Goal: Task Accomplishment & Management: Complete application form

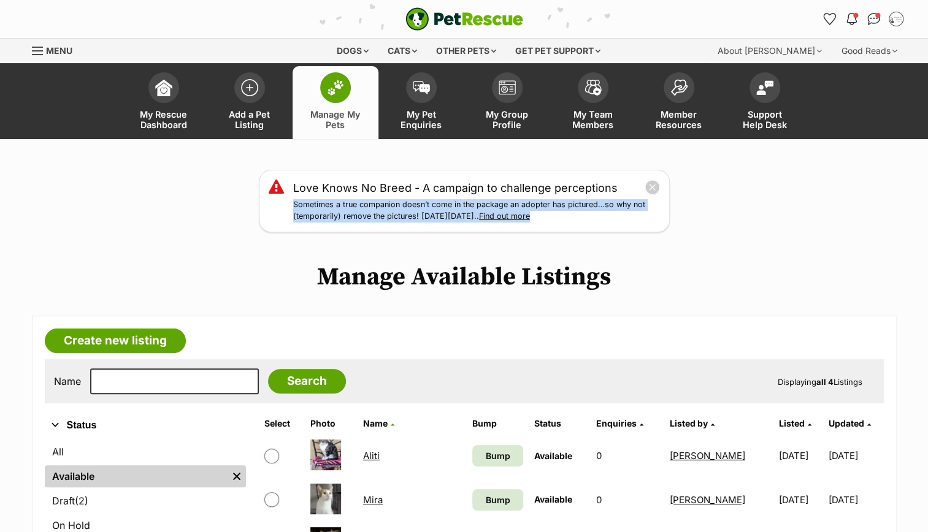
scroll to position [2, 0]
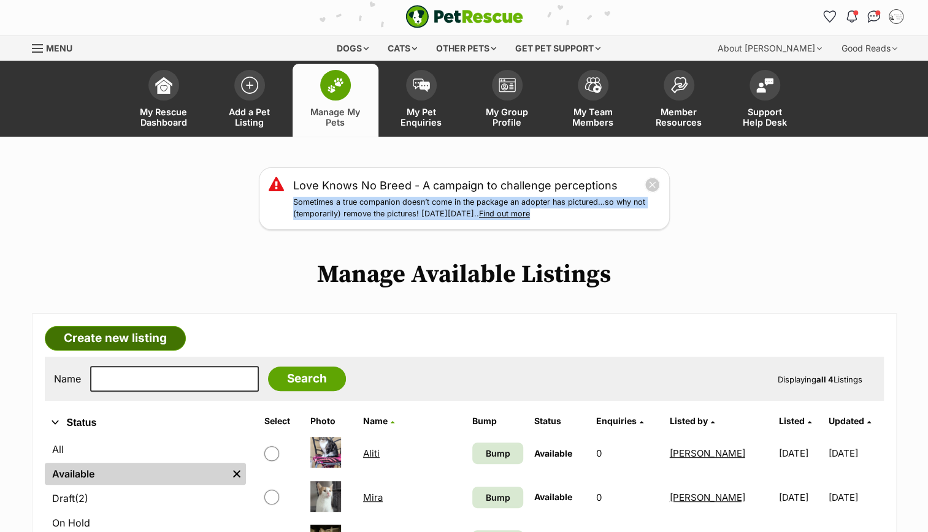
click at [112, 336] on link "Create new listing" at bounding box center [115, 338] width 141 height 25
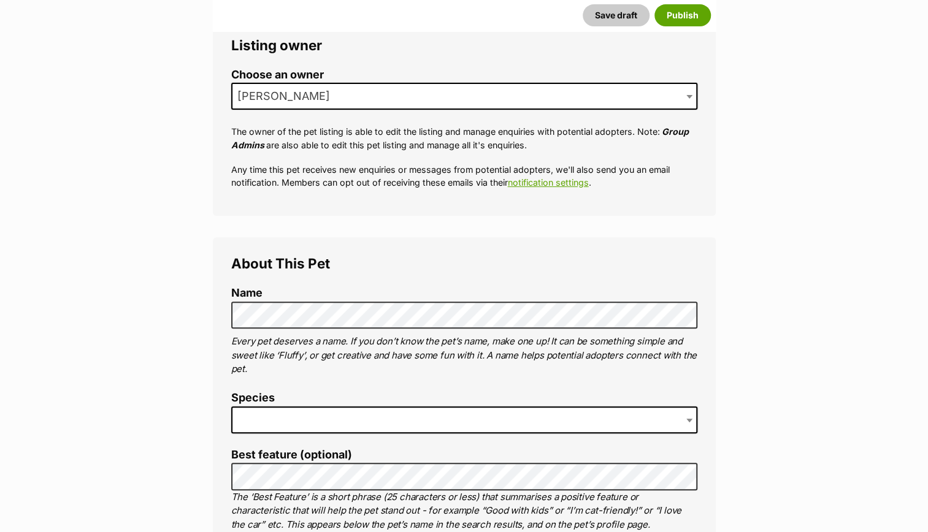
scroll to position [243, 0]
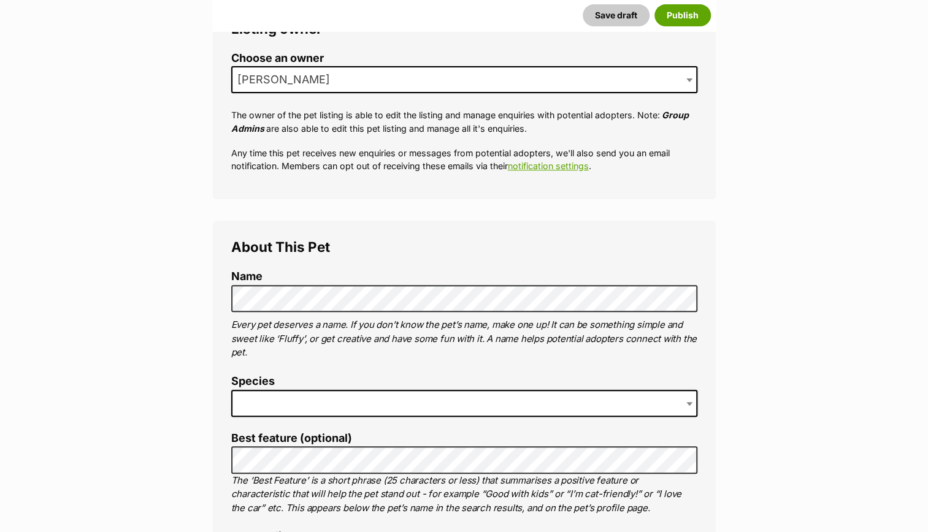
click at [300, 400] on span at bounding box center [464, 403] width 466 height 27
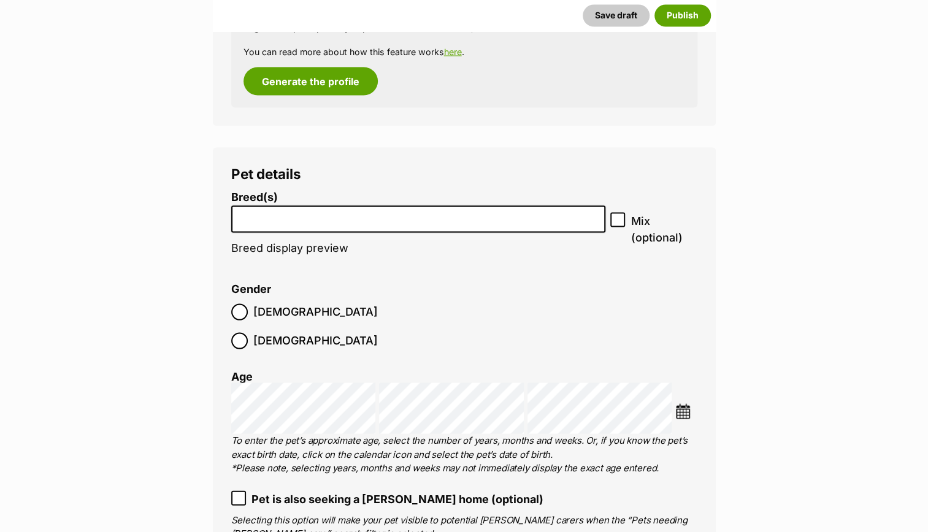
scroll to position [1370, 0]
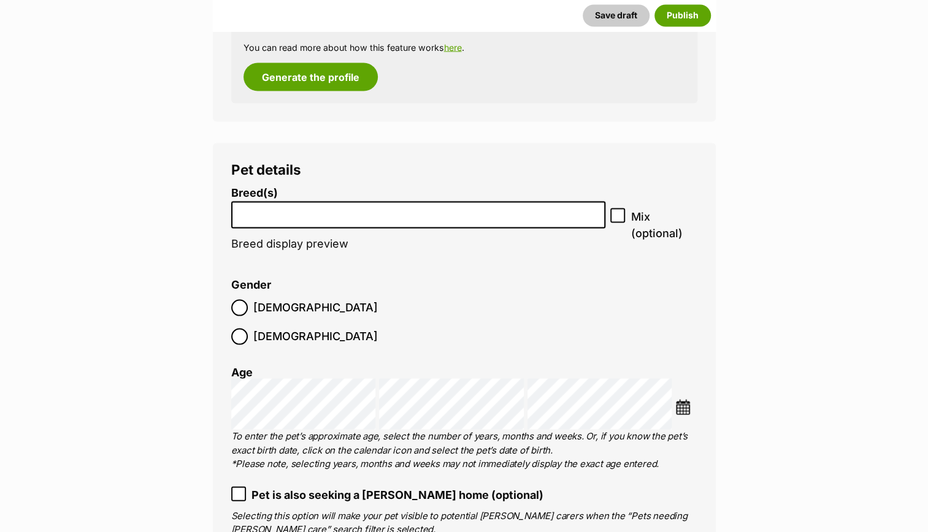
click at [335, 211] on input "search" at bounding box center [419, 211] width 366 height 13
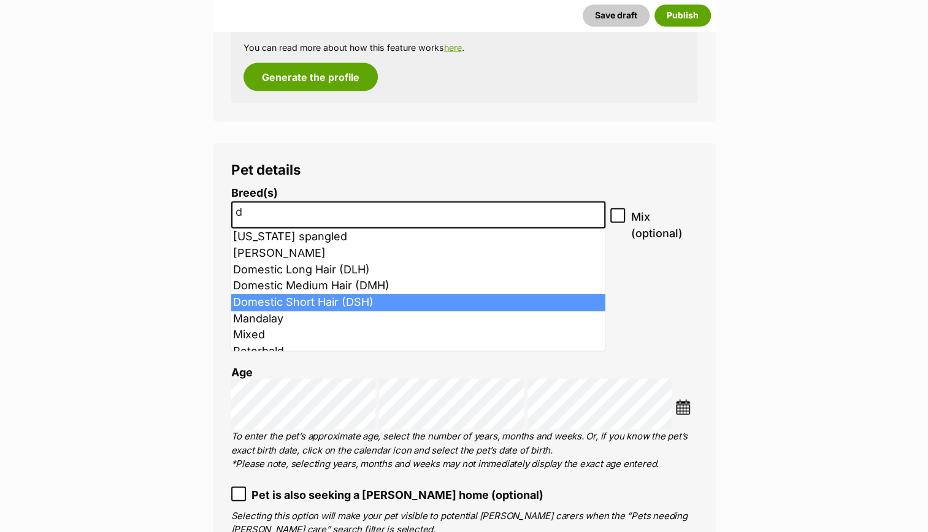
type input "d"
select select "252102"
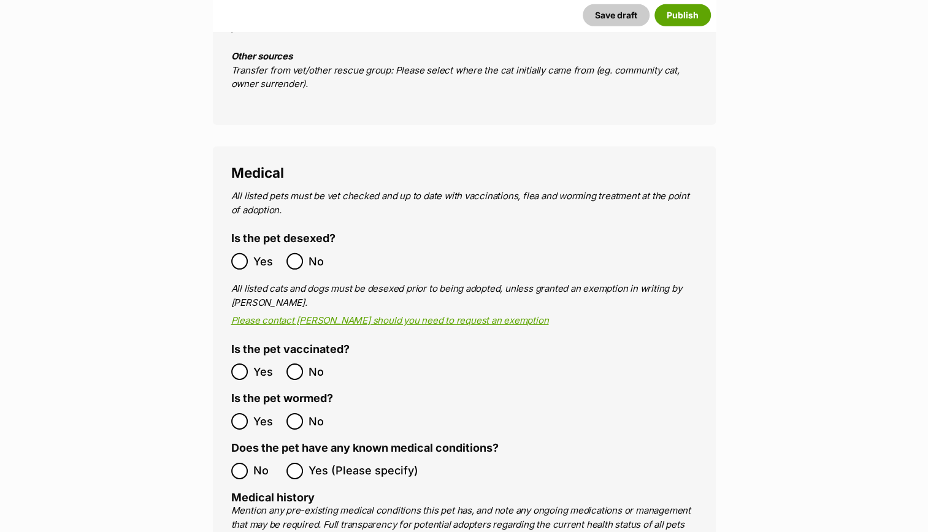
scroll to position [2126, 0]
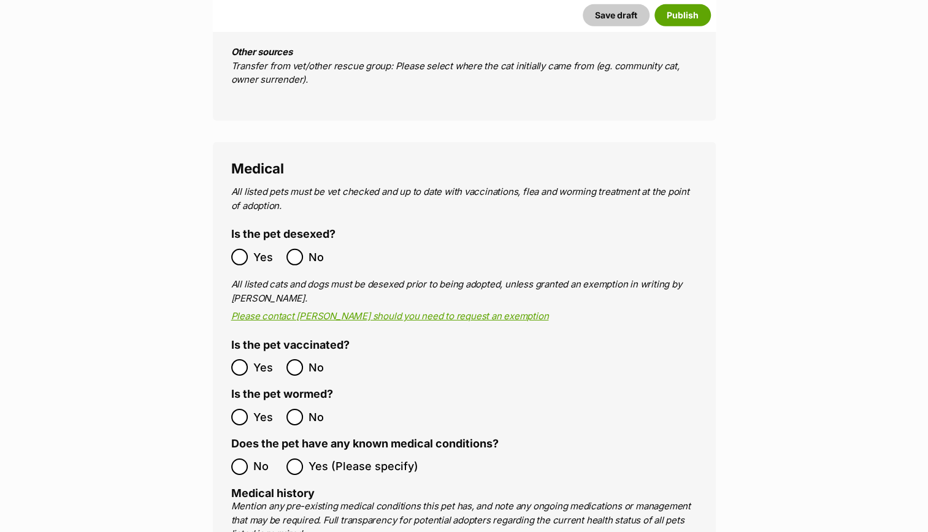
click at [232, 403] on ol "Yes No" at bounding box center [347, 417] width 233 height 29
click at [229, 422] on div "Medical All listed pets must be vet checked and up to date with vaccinations, f…" at bounding box center [464, 500] width 503 height 717
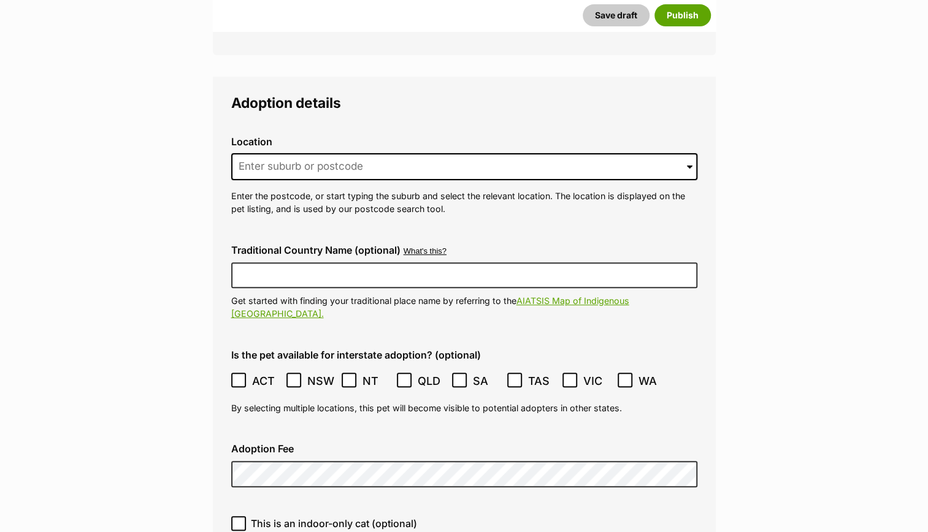
scroll to position [2912, 0]
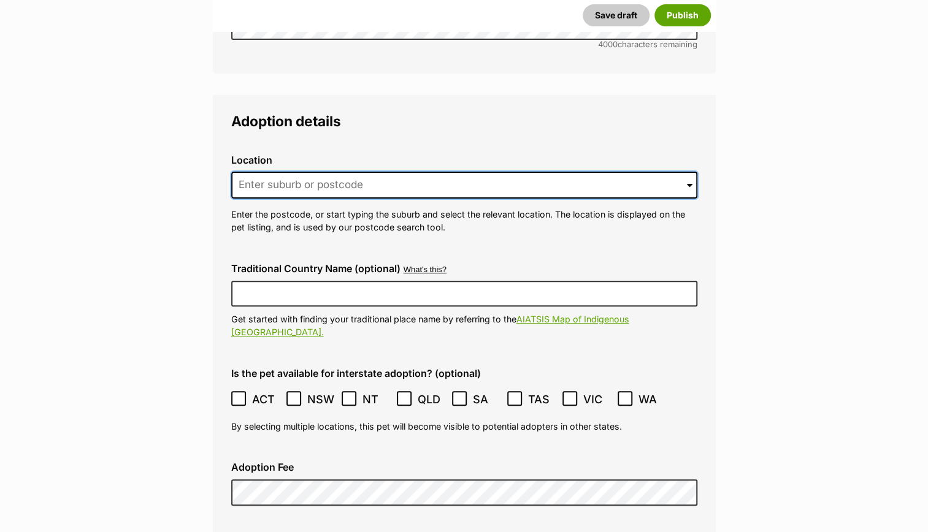
click at [564, 172] on input at bounding box center [464, 185] width 466 height 27
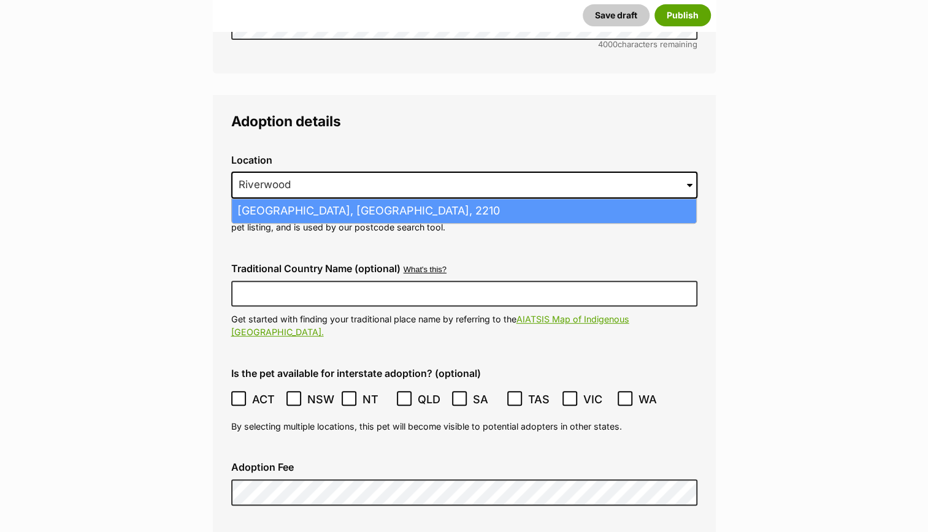
click at [438, 199] on li "Riverwood, New South Wales, 2210" at bounding box center [464, 211] width 464 height 24
type input "Riverwood, New South Wales, 2210"
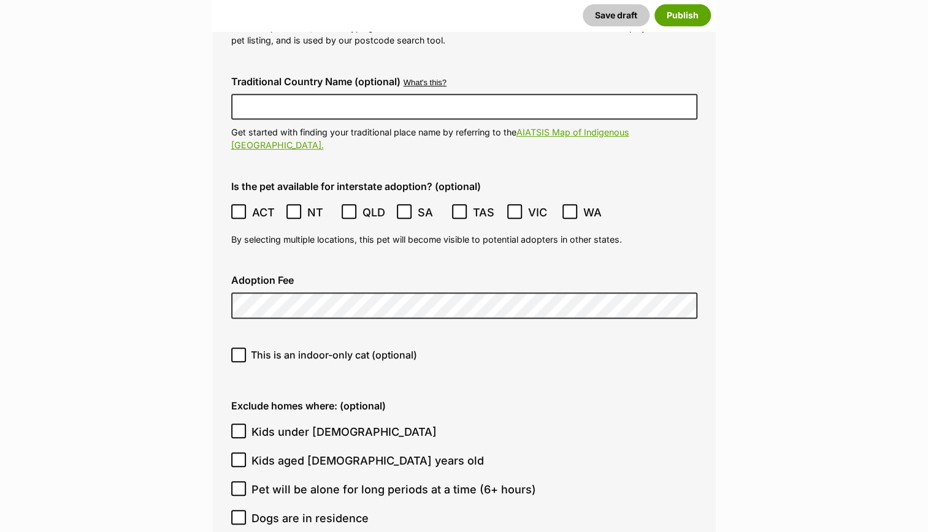
scroll to position [3141, 0]
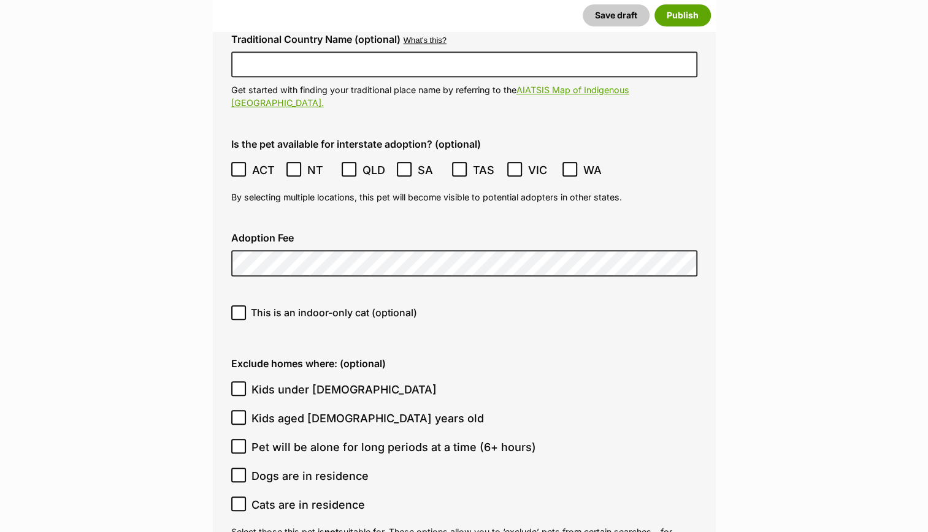
click at [348, 223] on div "Adoption Fee" at bounding box center [464, 255] width 486 height 64
click at [241, 500] on icon at bounding box center [238, 504] width 9 height 9
click at [241, 497] on input "Cats are in residence" at bounding box center [238, 504] width 15 height 15
checkbox input "true"
click at [237, 473] on icon at bounding box center [238, 476] width 7 height 6
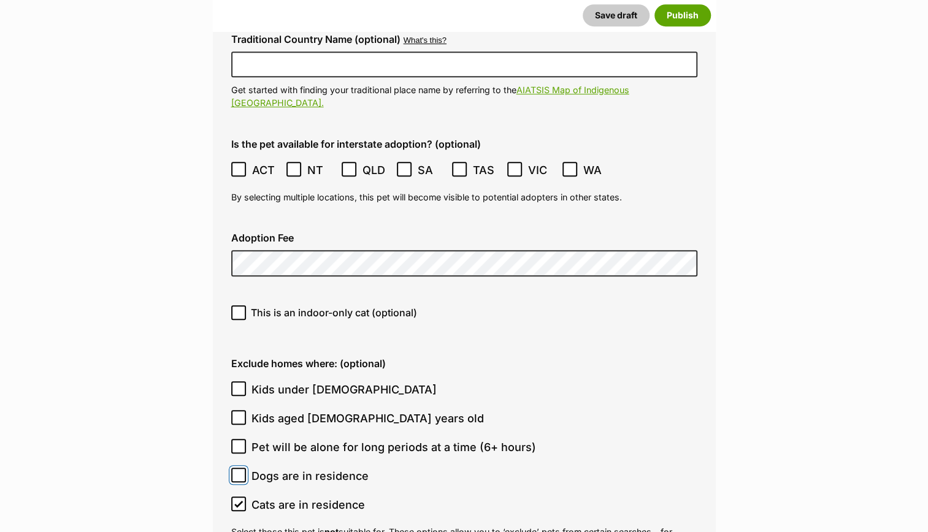
click at [237, 468] on input "Dogs are in residence" at bounding box center [238, 475] width 15 height 15
checkbox input "true"
click at [231, 410] on input "Kids aged [DEMOGRAPHIC_DATA] years old" at bounding box center [238, 417] width 15 height 15
checkbox input "true"
click at [233, 381] on input "Kids under [DEMOGRAPHIC_DATA]" at bounding box center [238, 388] width 15 height 15
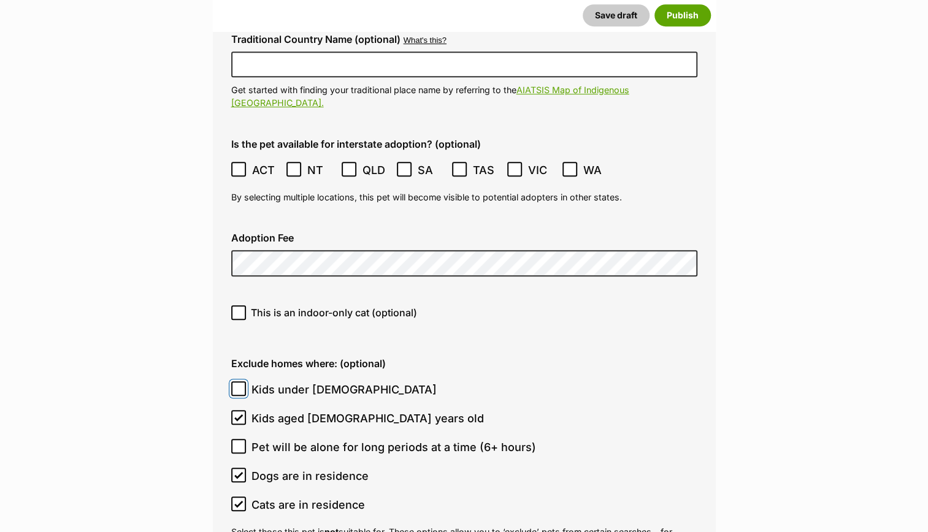
checkbox input "true"
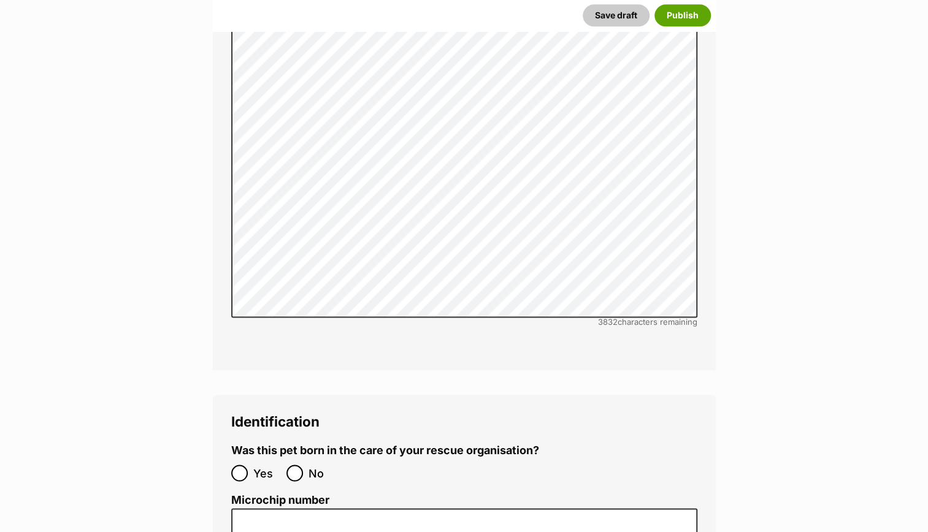
scroll to position [3791, 0]
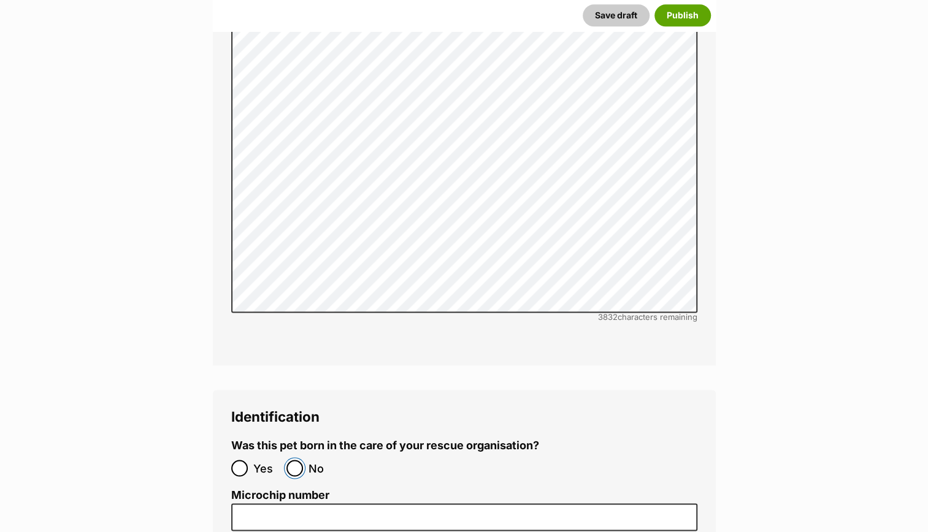
click at [292, 460] on input "No" at bounding box center [294, 468] width 17 height 17
radio input "true"
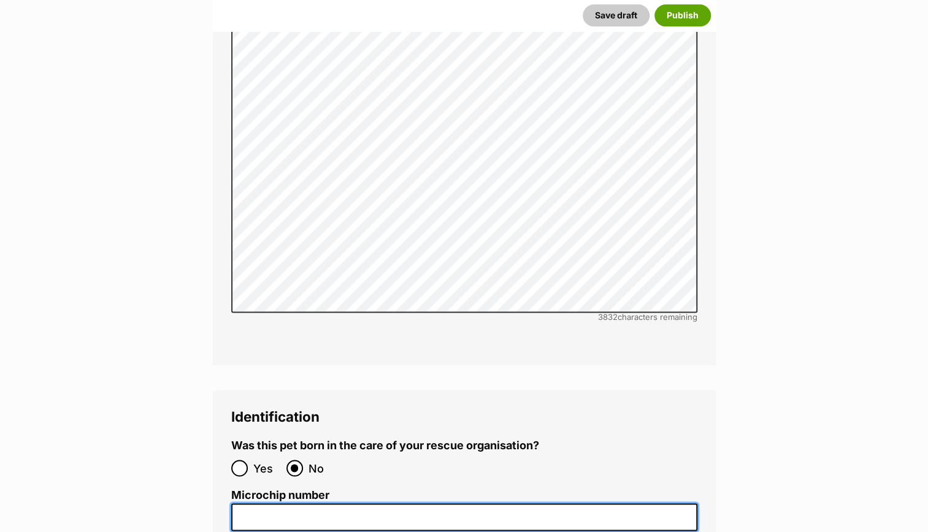
click at [254, 504] on input "Microchip number" at bounding box center [464, 518] width 466 height 28
paste input "9530 100 070 02392"
click at [266, 504] on input "9530 100 070 02392" at bounding box center [464, 518] width 466 height 28
click at [287, 504] on input "9530100 070 02392" at bounding box center [464, 518] width 466 height 28
click at [311, 504] on input "9530100070 02392" at bounding box center [464, 518] width 466 height 28
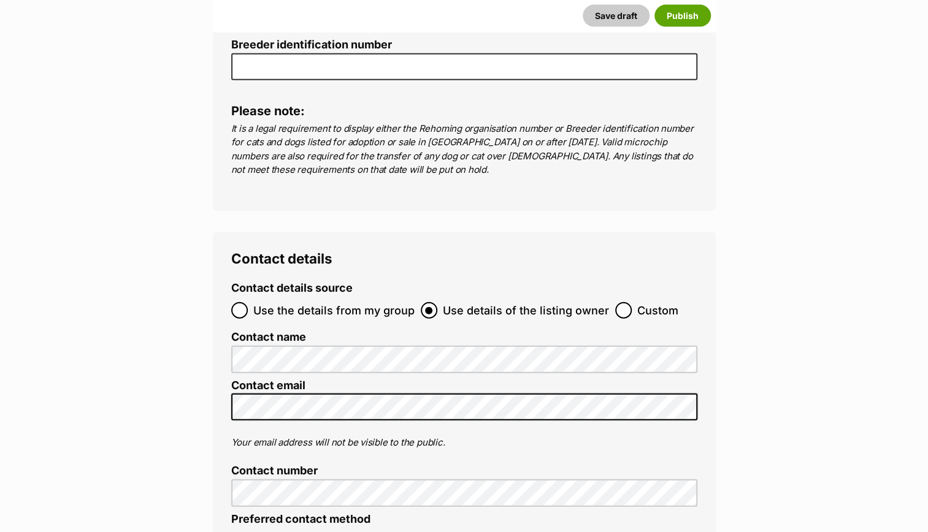
scroll to position [4475, 0]
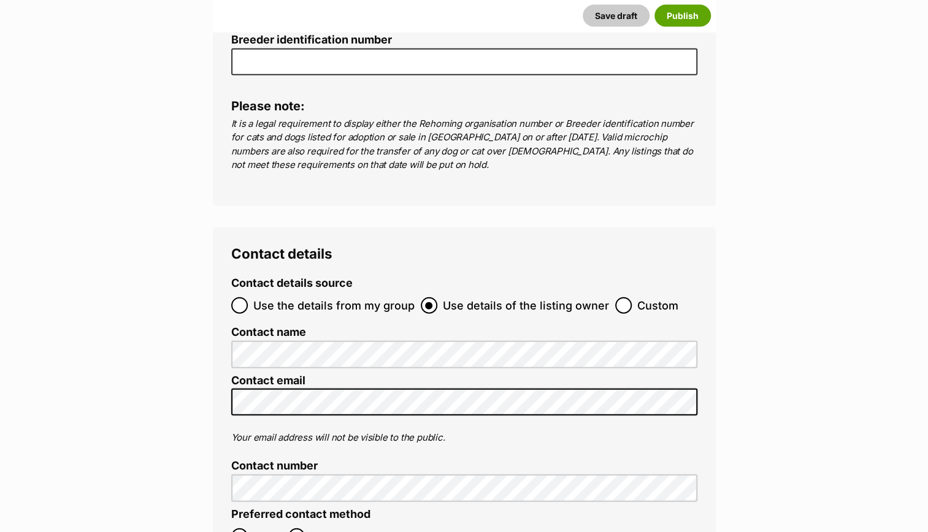
type input "953010007002392"
click at [239, 297] on input "Use the details from my group" at bounding box center [239, 305] width 17 height 17
radio input "true"
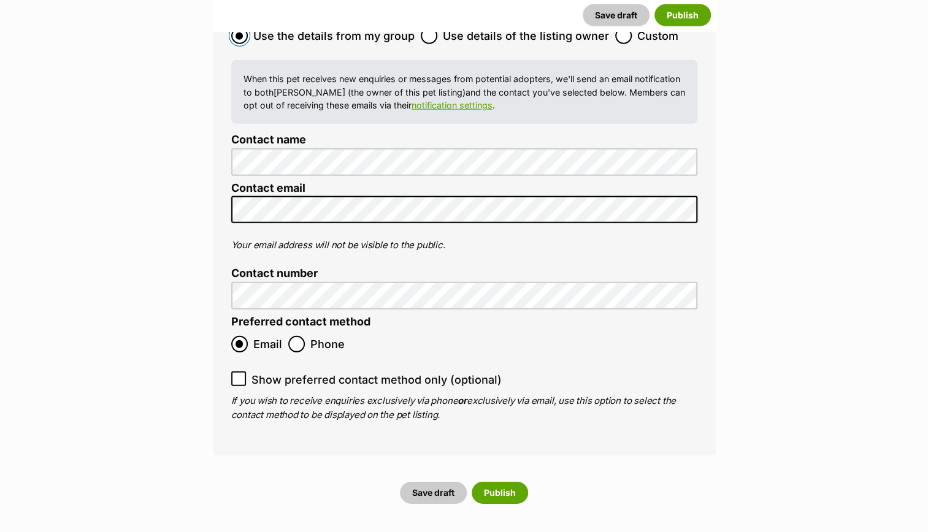
scroll to position [4735, 0]
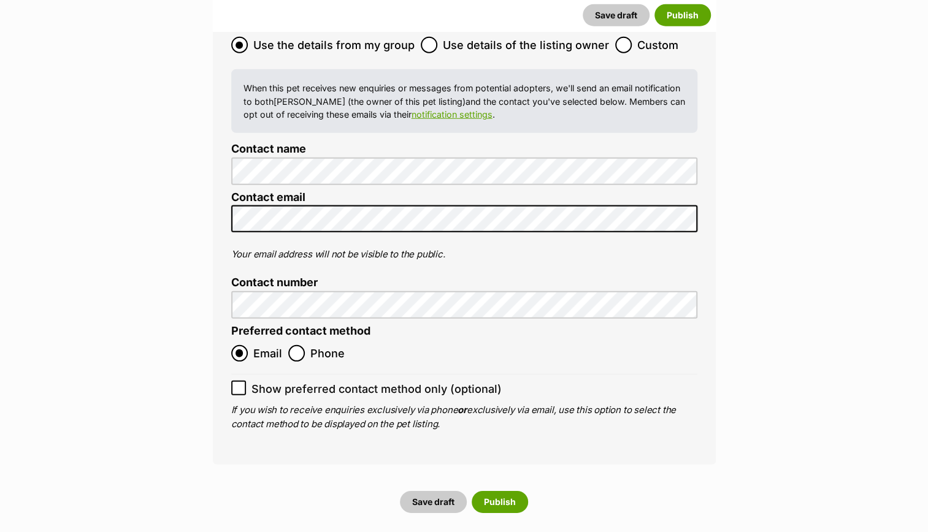
click at [239, 384] on icon at bounding box center [238, 388] width 9 height 9
click at [239, 381] on input "Show preferred contact method only (optional)" at bounding box center [238, 388] width 15 height 15
checkbox input "true"
click at [498, 491] on button "Publish" at bounding box center [500, 502] width 56 height 22
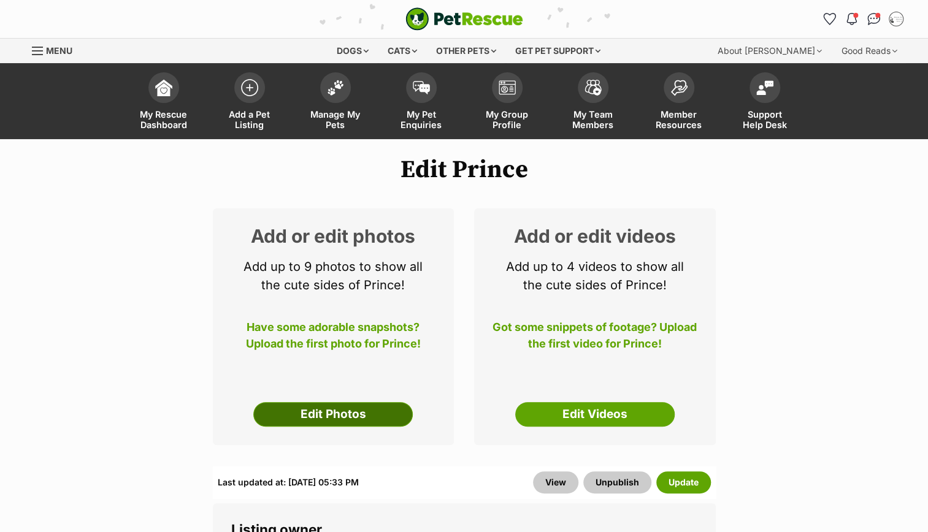
click at [370, 415] on link "Edit Photos" at bounding box center [332, 414] width 159 height 25
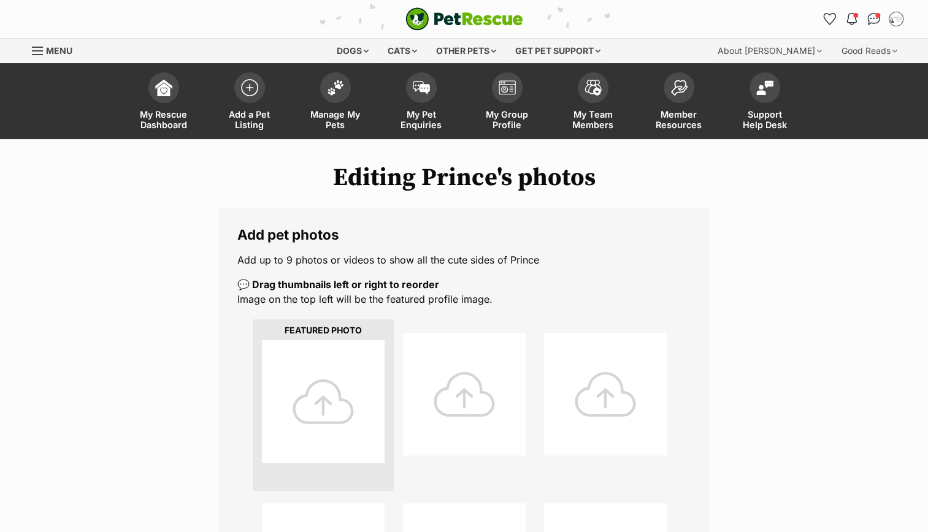
click at [326, 396] on div at bounding box center [323, 401] width 123 height 123
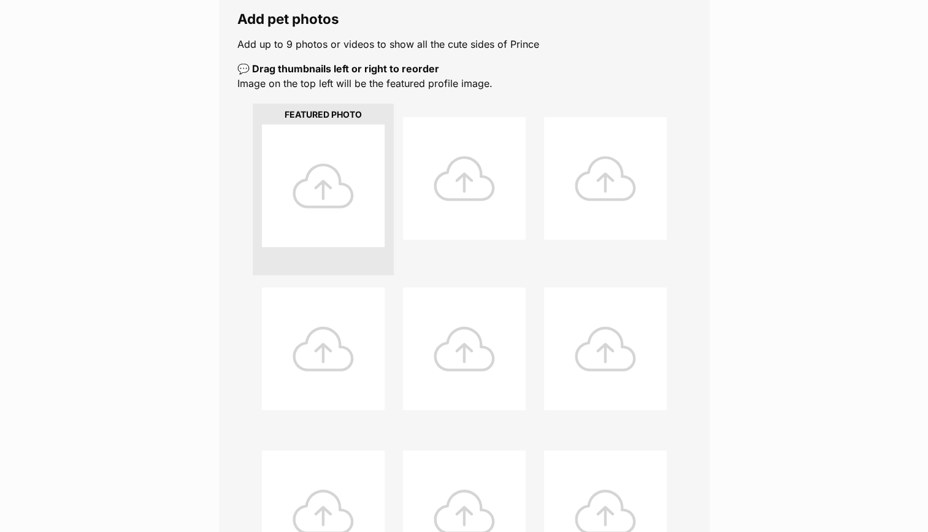
scroll to position [213, 0]
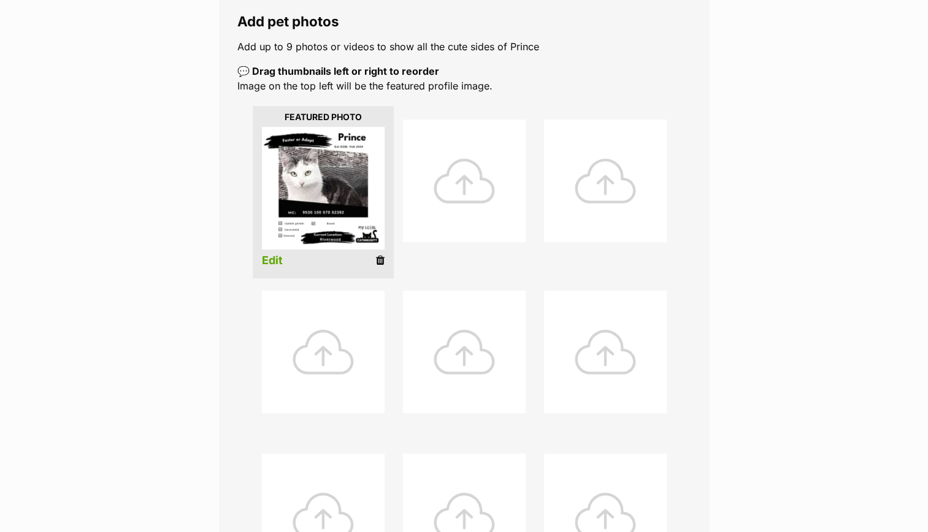
click at [459, 184] on div at bounding box center [464, 181] width 123 height 123
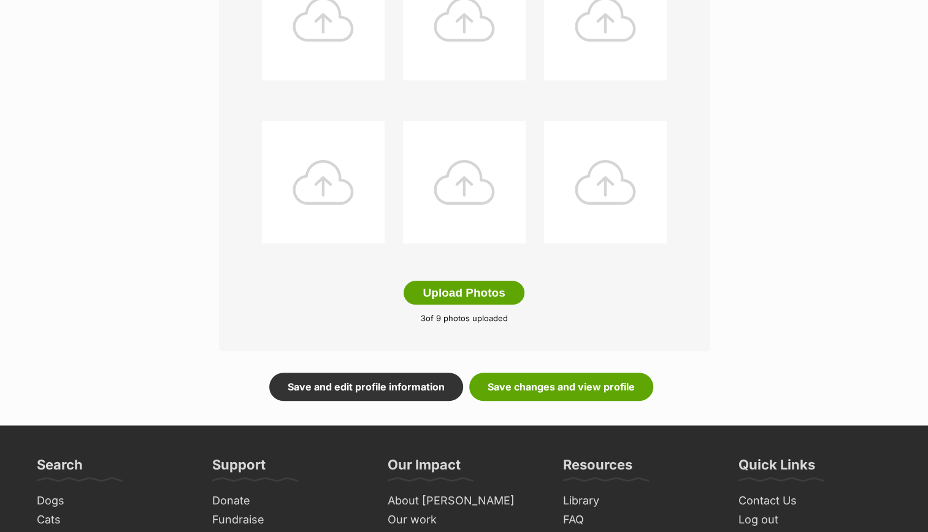
scroll to position [548, 0]
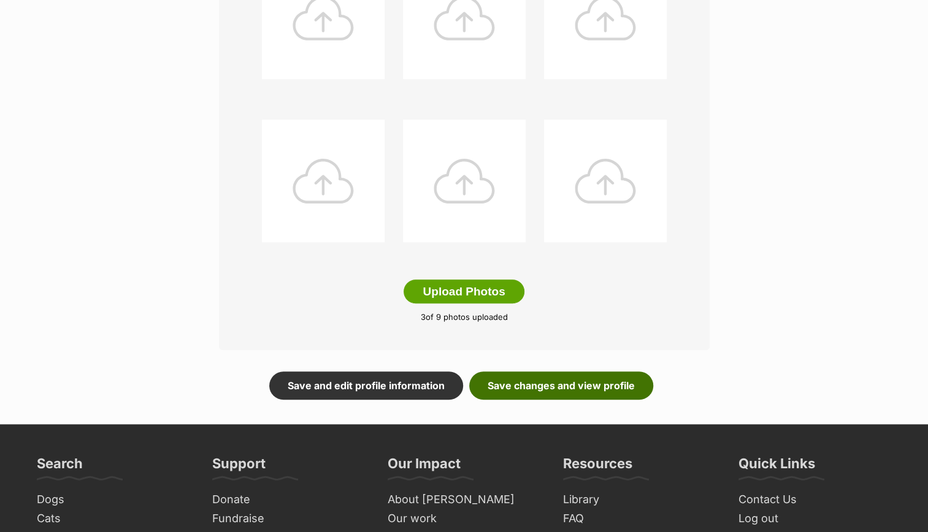
click at [616, 382] on link "Save changes and view profile" at bounding box center [561, 386] width 184 height 28
